Goal: Task Accomplishment & Management: Manage account settings

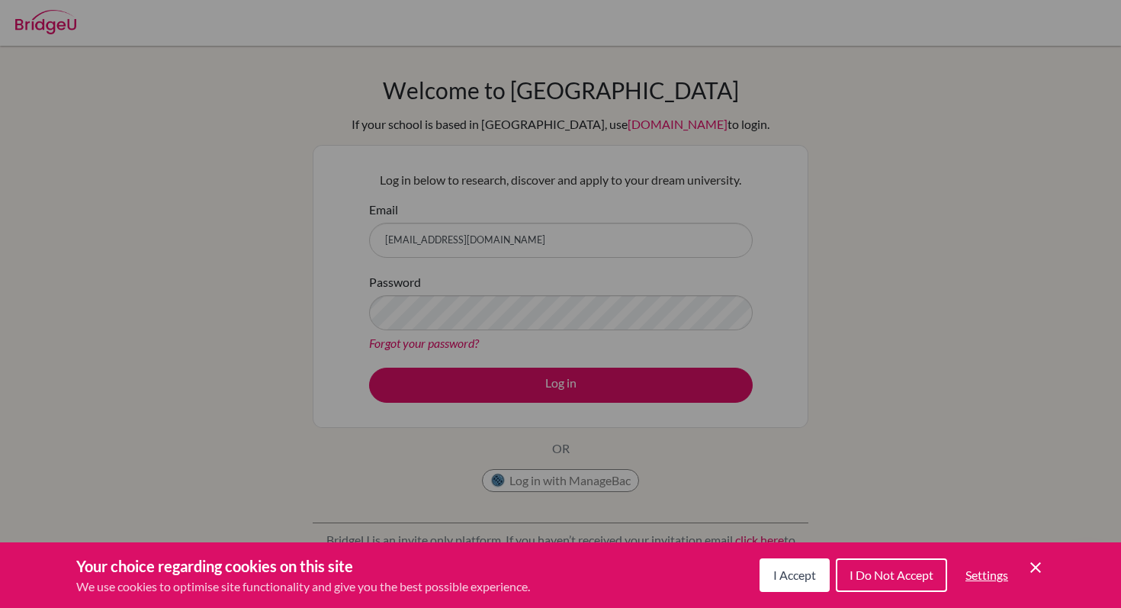
click at [1036, 567] on icon "Save and close" at bounding box center [1035, 567] width 11 height 11
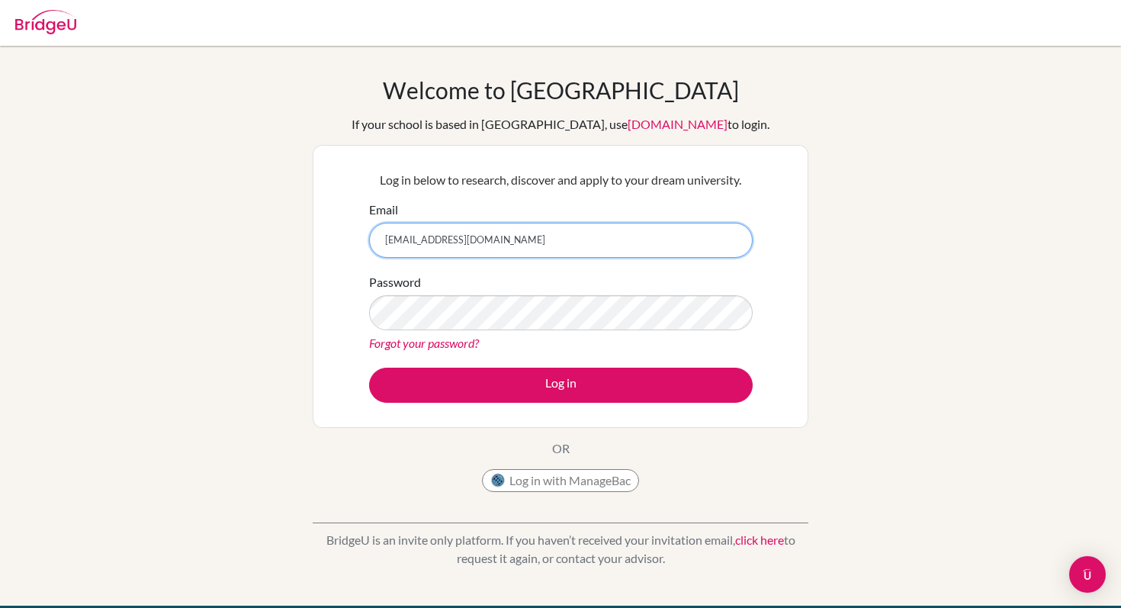
click at [542, 255] on input "[EMAIL_ADDRESS][DOMAIN_NAME]" at bounding box center [561, 240] width 384 height 35
drag, startPoint x: 508, startPoint y: 249, endPoint x: 329, endPoint y: 247, distance: 179.2
click at [329, 247] on div "Log in below to research, discover and apply to your dream university. Email g1…" at bounding box center [561, 286] width 496 height 283
type input "g"
type input "[EMAIL_ADDRESS][DOMAIN_NAME]"
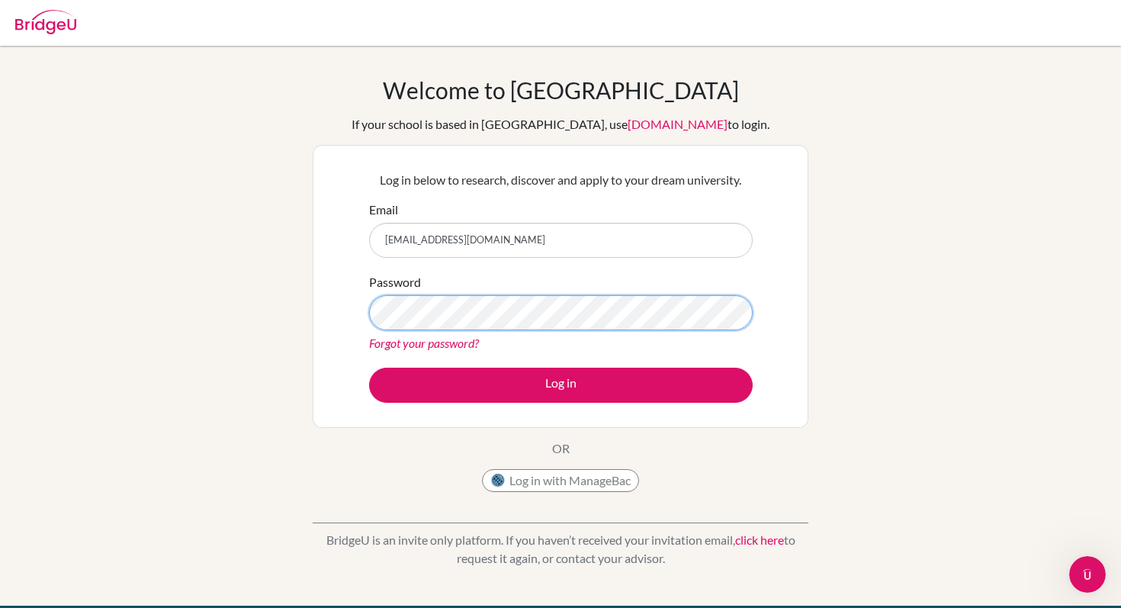
click at [355, 313] on div "Log in below to research, discover and apply to your dream university. Email [E…" at bounding box center [561, 286] width 496 height 283
click at [369, 368] on button "Log in" at bounding box center [561, 385] width 384 height 35
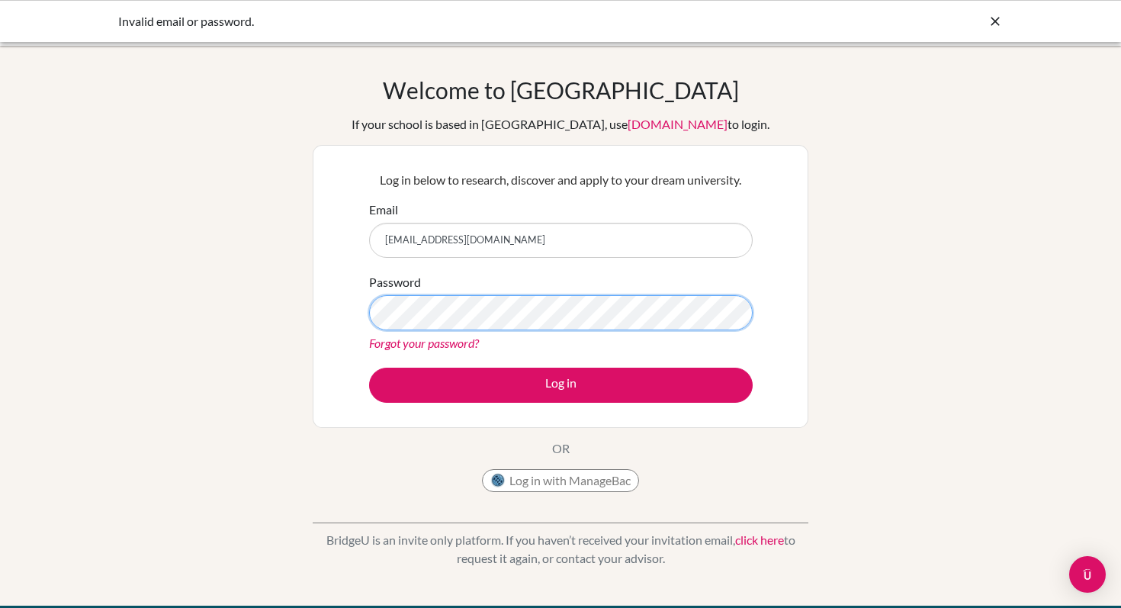
click at [369, 368] on button "Log in" at bounding box center [561, 385] width 384 height 35
drag, startPoint x: 504, startPoint y: 247, endPoint x: 355, endPoint y: 247, distance: 148.7
click at [355, 247] on div "Log in below to research, discover and apply to your dream university. Email [E…" at bounding box center [561, 286] width 496 height 283
type input "[EMAIL_ADDRESS][DOMAIN_NAME]"
drag, startPoint x: 503, startPoint y: 244, endPoint x: 375, endPoint y: 243, distance: 128.1
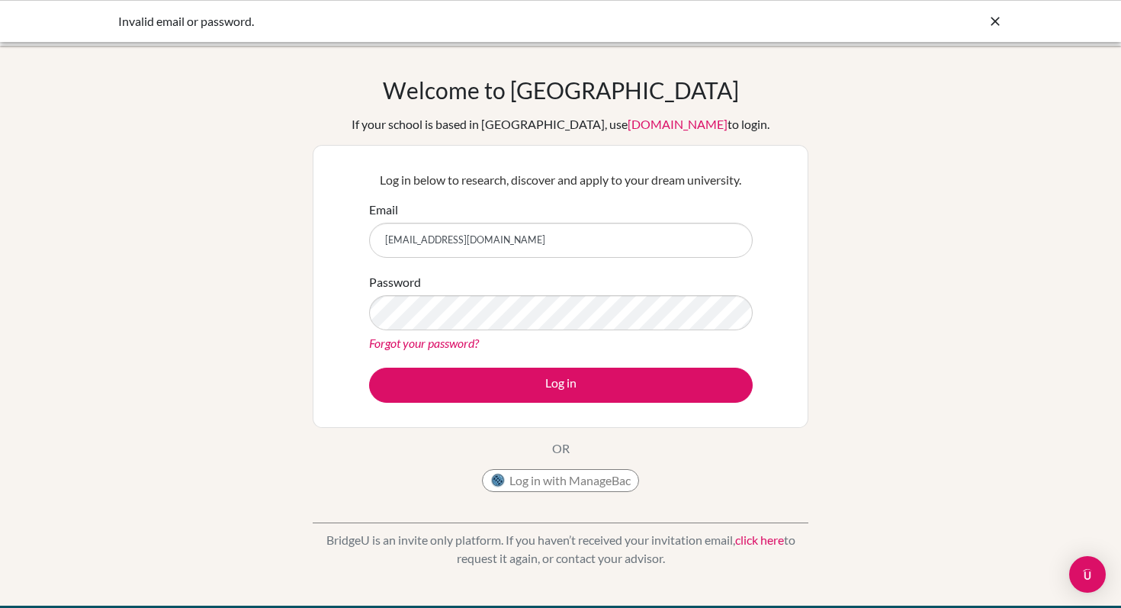
click at [375, 243] on input "[EMAIL_ADDRESS][DOMAIN_NAME]" at bounding box center [561, 240] width 384 height 35
type input "[EMAIL_ADDRESS][DOMAIN_NAME]"
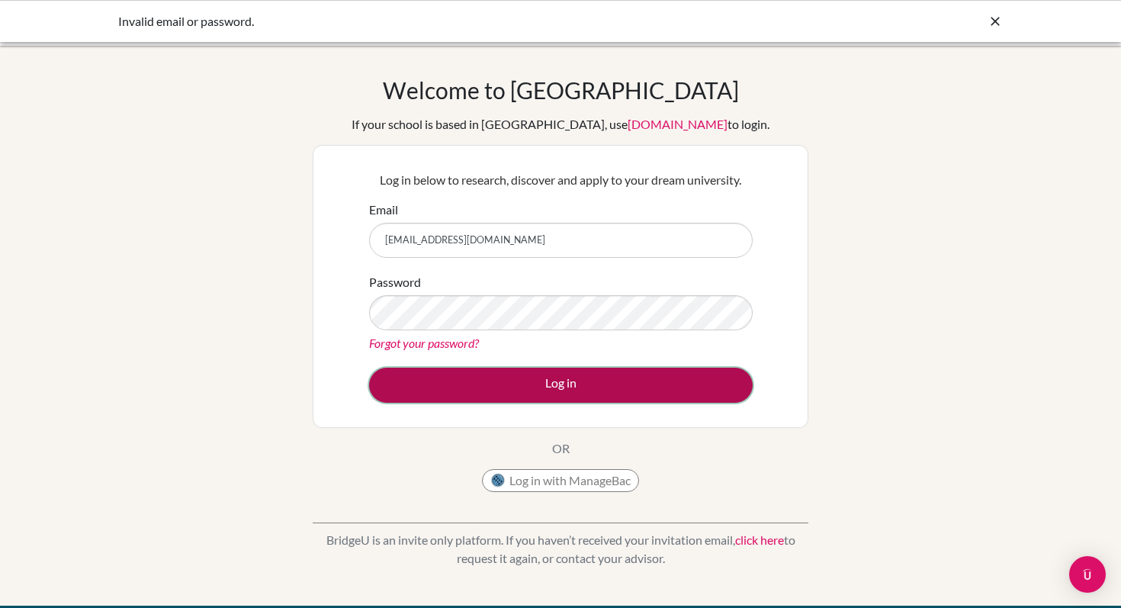
click at [518, 382] on button "Log in" at bounding box center [561, 385] width 384 height 35
